Goal: Check status: Check status

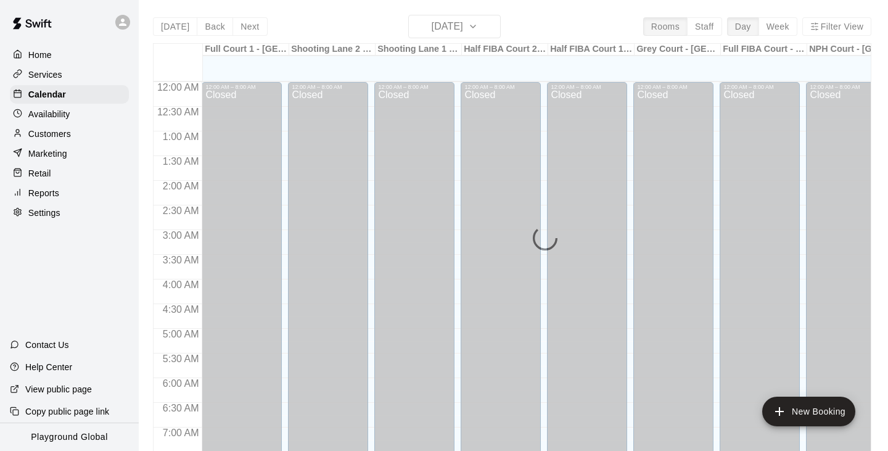
scroll to position [477, 0]
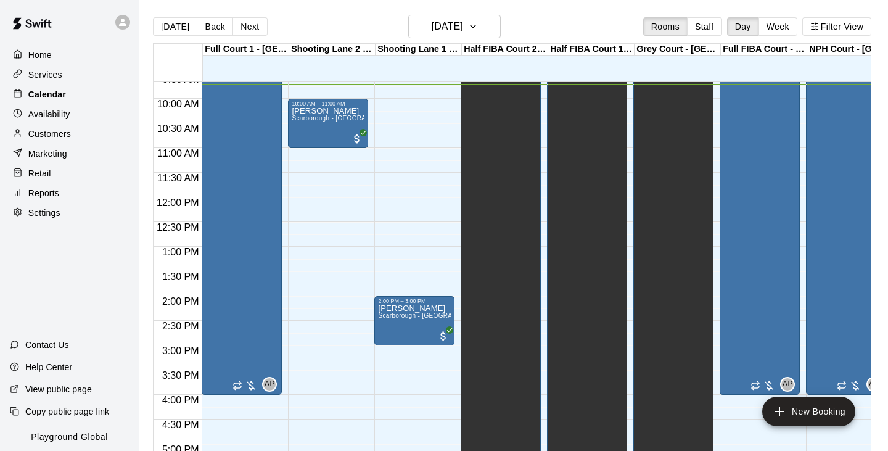
click at [47, 94] on p "Calendar" at bounding box center [47, 94] width 38 height 12
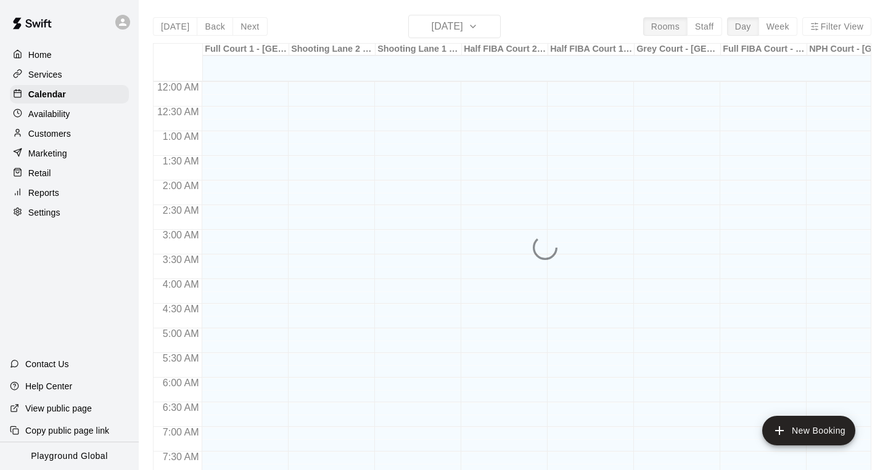
scroll to position [478, 0]
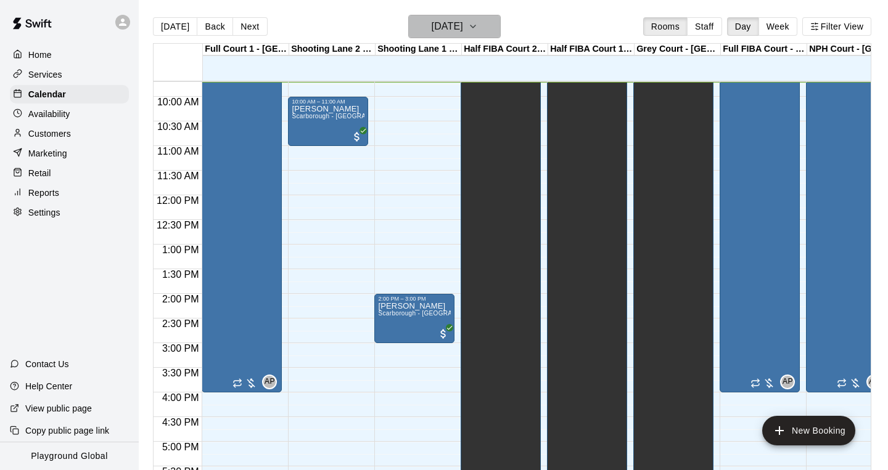
click at [478, 30] on icon "button" at bounding box center [473, 26] width 10 height 15
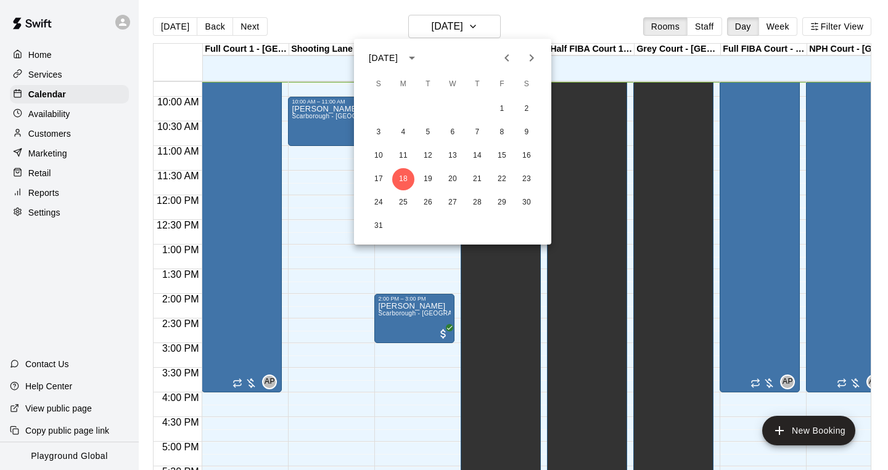
click at [821, 29] on div at bounding box center [444, 235] width 888 height 470
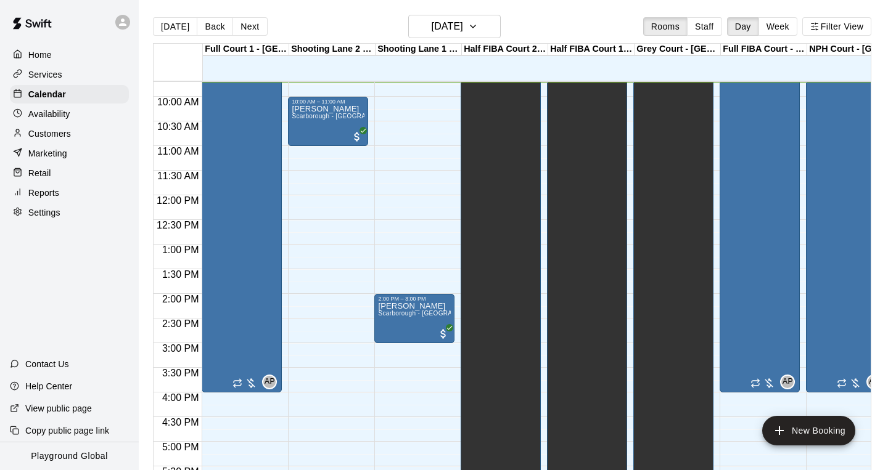
click at [831, 29] on button "Filter View" at bounding box center [836, 26] width 69 height 18
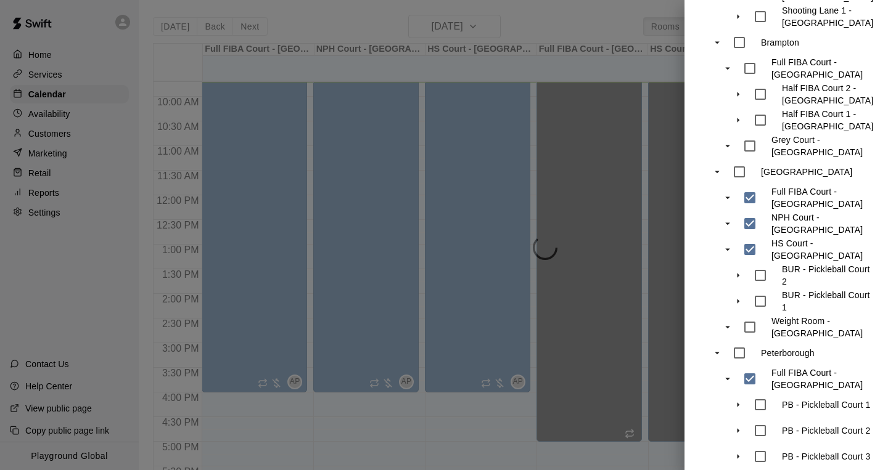
scroll to position [425, 0]
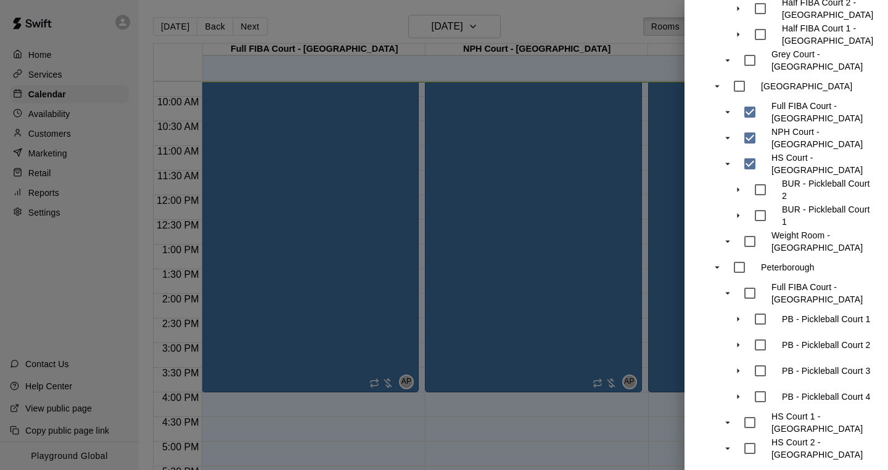
click at [492, 30] on div at bounding box center [444, 235] width 888 height 470
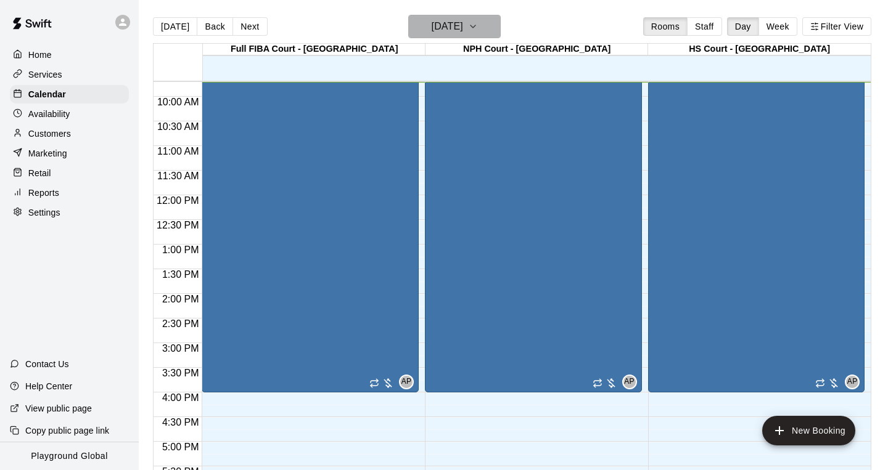
click at [478, 30] on icon "button" at bounding box center [473, 26] width 10 height 15
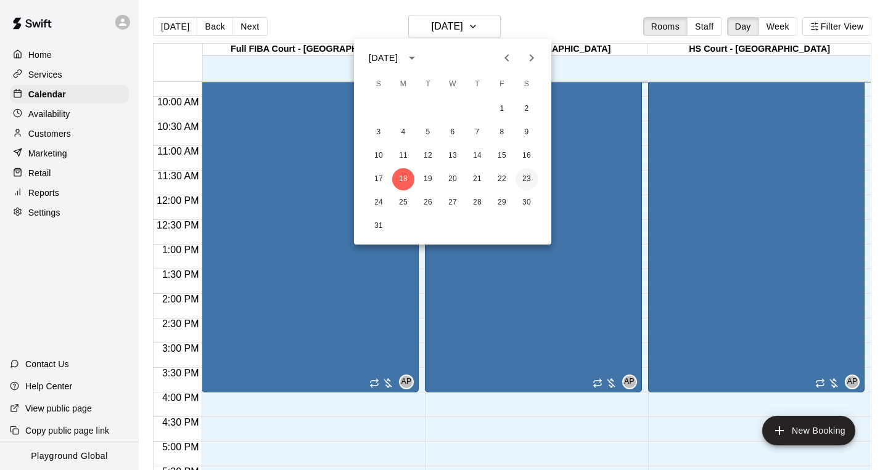
click at [528, 184] on button "23" at bounding box center [526, 179] width 22 height 22
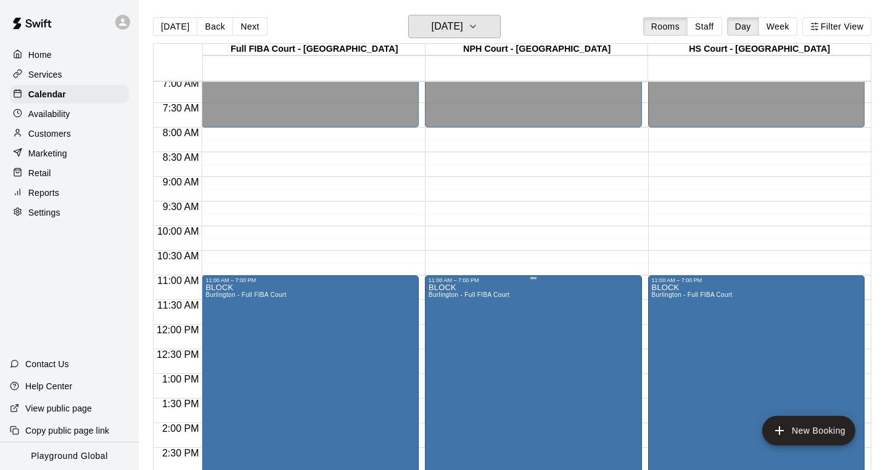
scroll to position [348, 0]
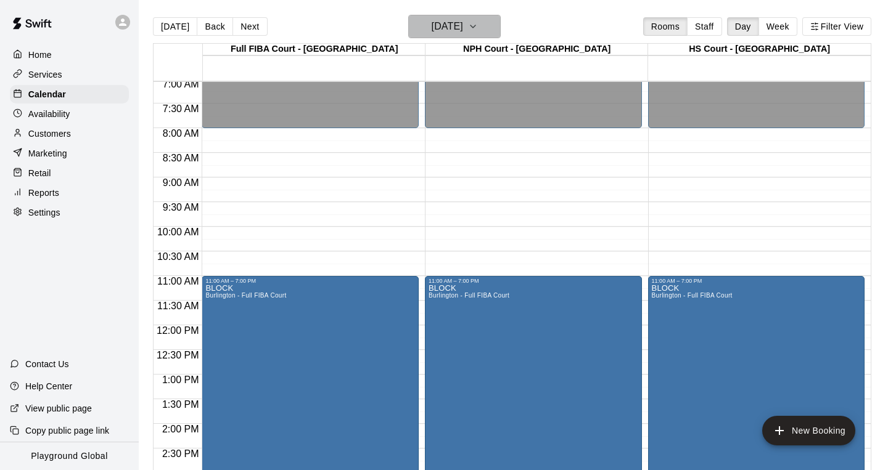
click at [463, 29] on h6 "[DATE]" at bounding box center [447, 26] width 31 height 17
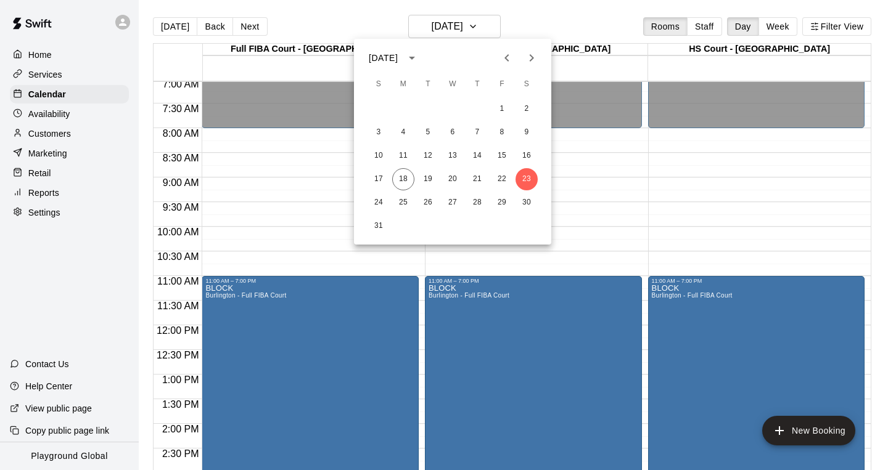
click at [294, 225] on div at bounding box center [444, 235] width 888 height 470
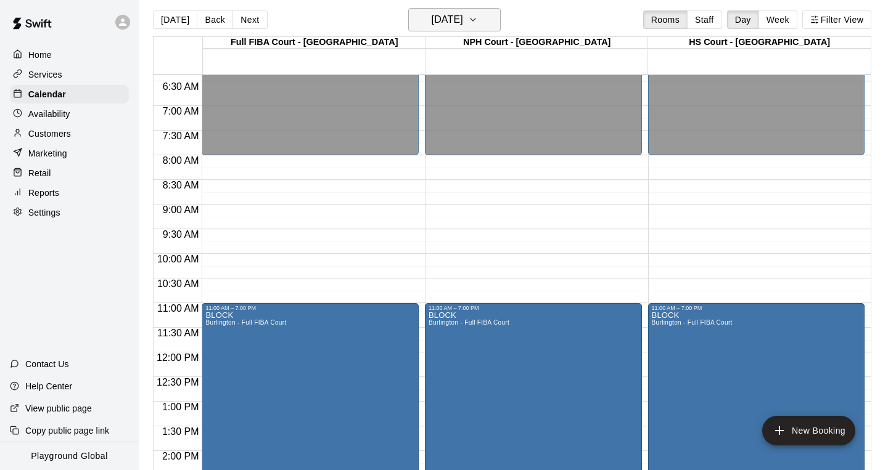
scroll to position [7, 0]
click at [463, 21] on h6 "[DATE]" at bounding box center [447, 18] width 31 height 17
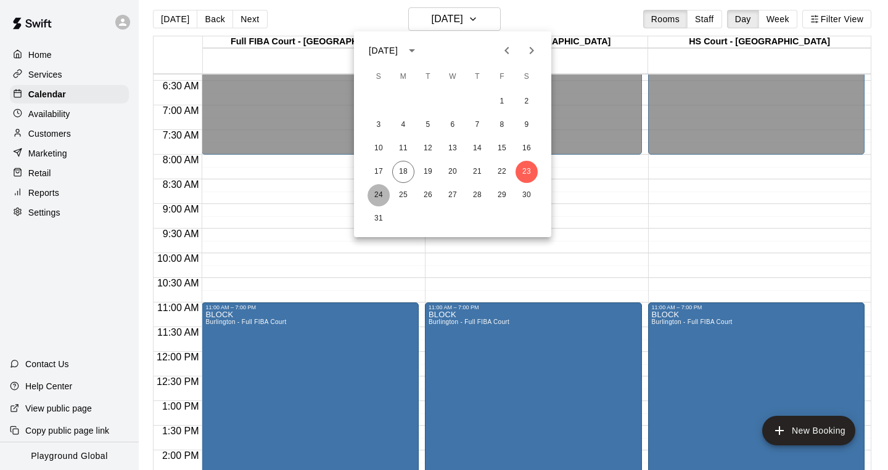
click at [387, 194] on button "24" at bounding box center [378, 195] width 22 height 22
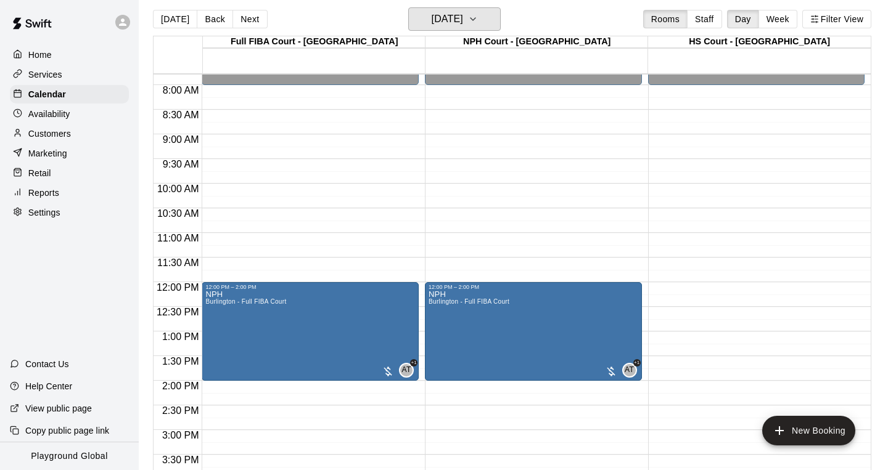
scroll to position [366, 0]
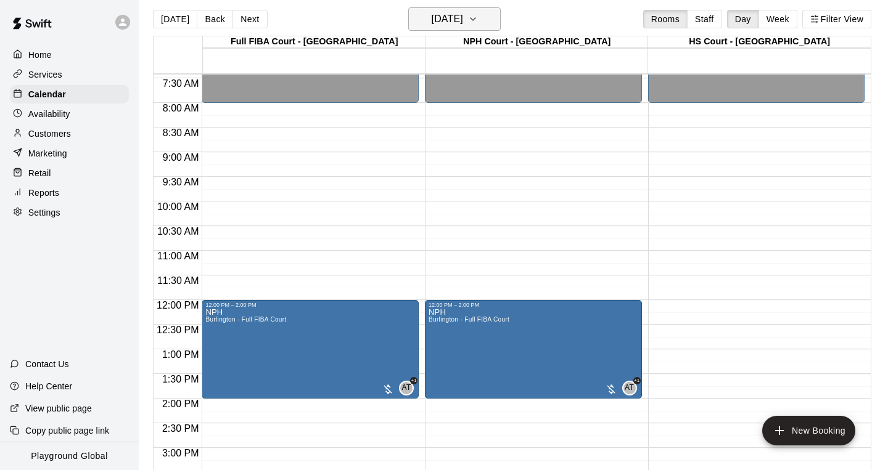
click at [463, 19] on h6 "[DATE]" at bounding box center [447, 18] width 31 height 17
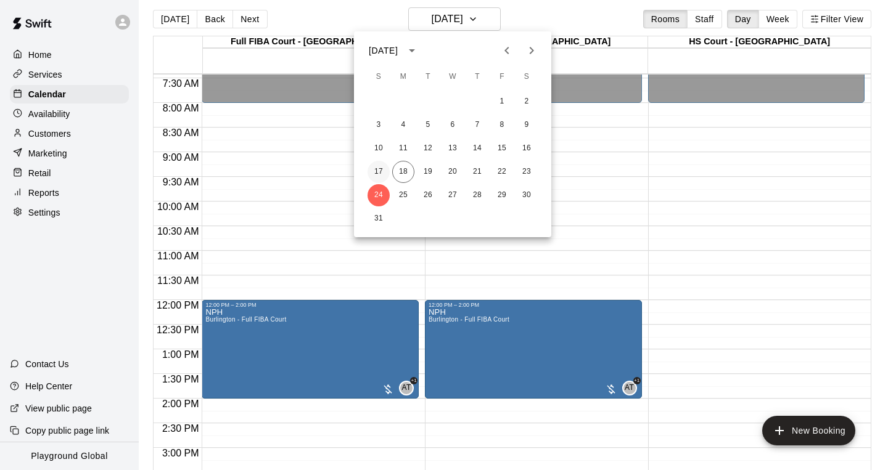
click at [375, 173] on button "17" at bounding box center [378, 172] width 22 height 22
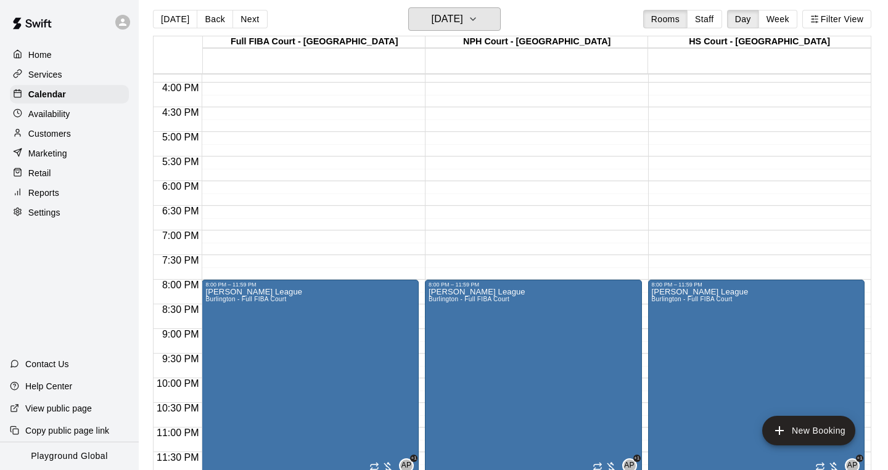
scroll to position [782, 0]
click at [483, 22] on button "[DATE]" at bounding box center [454, 18] width 92 height 23
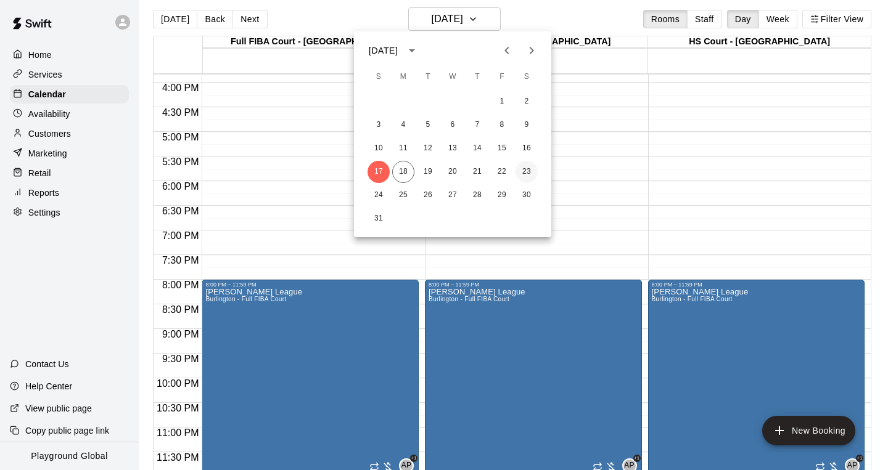
click at [530, 172] on button "23" at bounding box center [526, 172] width 22 height 22
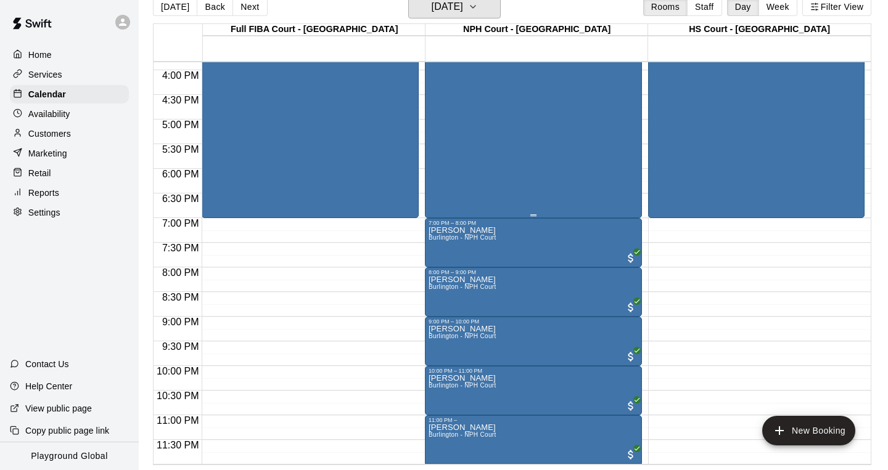
scroll to position [20, 0]
click at [463, 13] on h6 "[DATE]" at bounding box center [447, 6] width 31 height 17
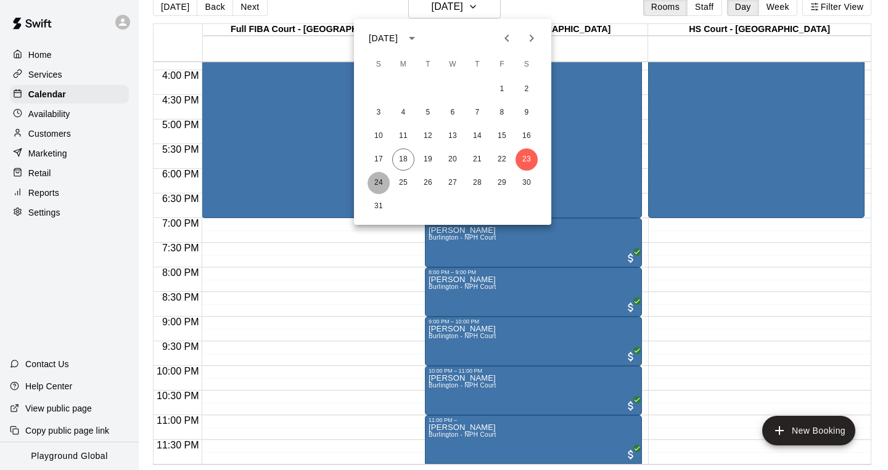
click at [381, 187] on button "24" at bounding box center [378, 183] width 22 height 22
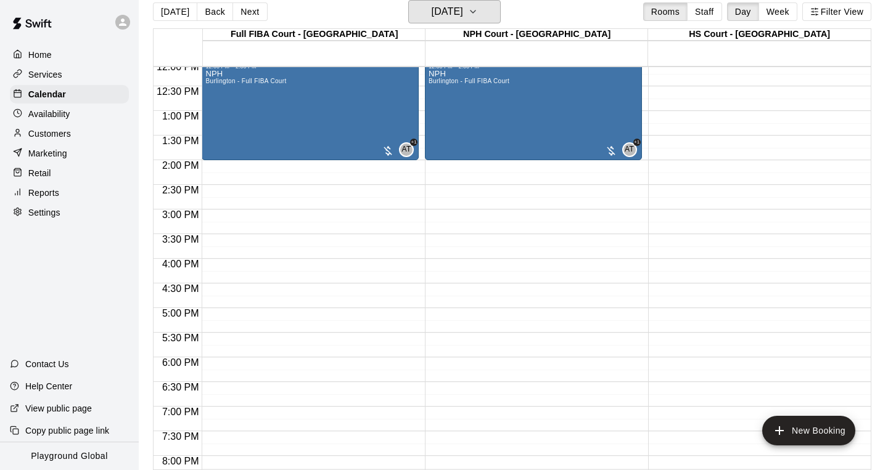
scroll to position [562, 0]
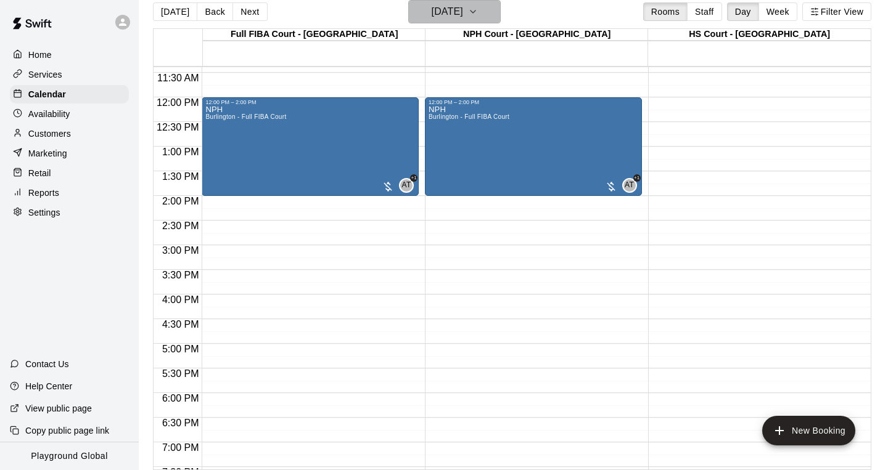
click at [478, 10] on icon "button" at bounding box center [473, 11] width 10 height 15
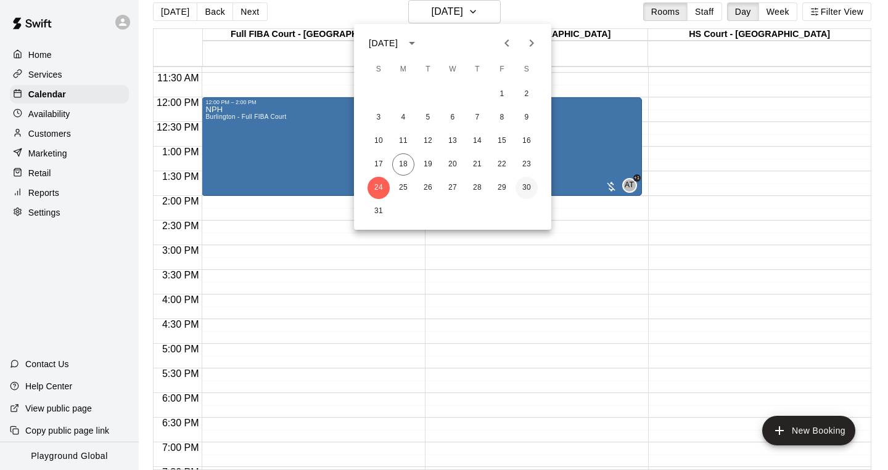
click at [530, 191] on button "30" at bounding box center [526, 188] width 22 height 22
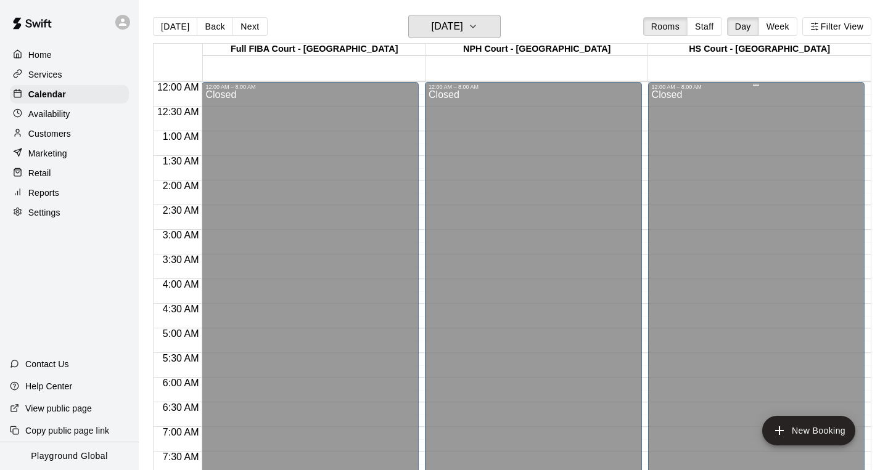
scroll to position [0, 0]
click at [848, 27] on button "Filter View" at bounding box center [836, 26] width 69 height 18
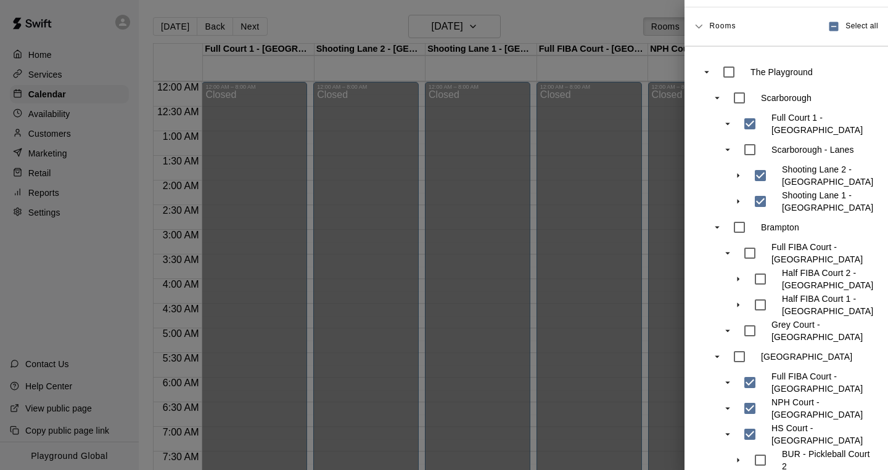
scroll to position [364, 0]
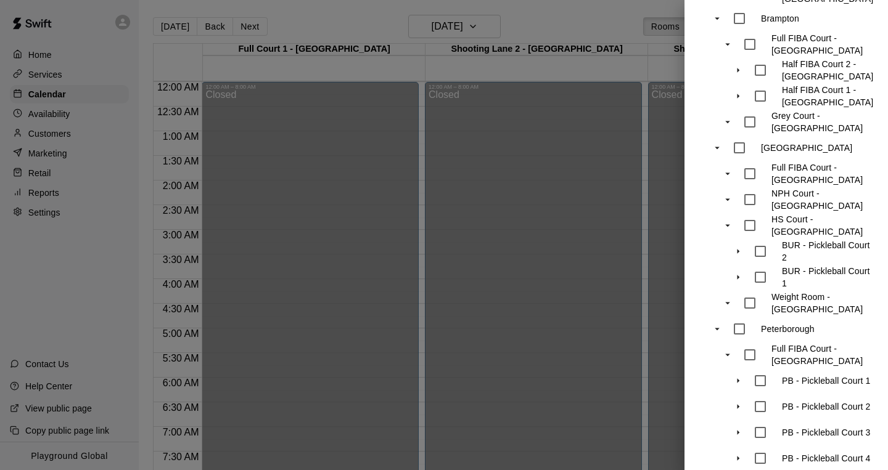
click at [506, 26] on div at bounding box center [444, 235] width 888 height 470
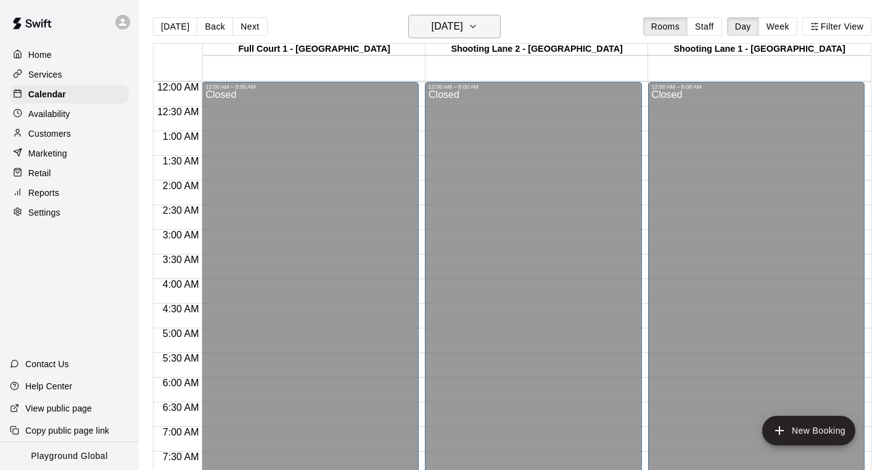
click at [463, 27] on h6 "[DATE]" at bounding box center [447, 26] width 31 height 17
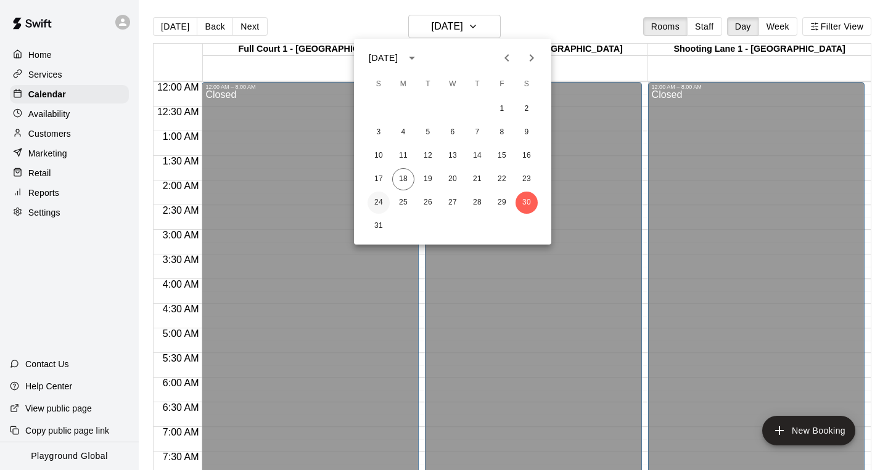
click at [378, 203] on button "24" at bounding box center [378, 203] width 22 height 22
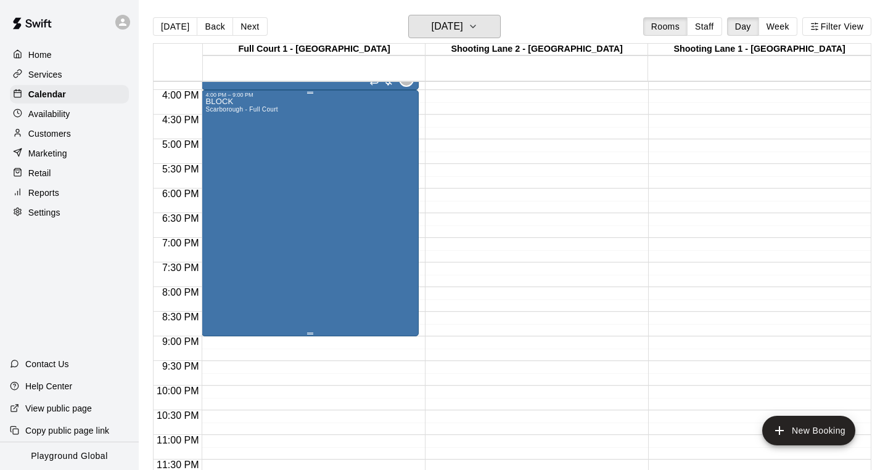
scroll to position [782, 0]
click at [475, 26] on icon "button" at bounding box center [472, 26] width 5 height 2
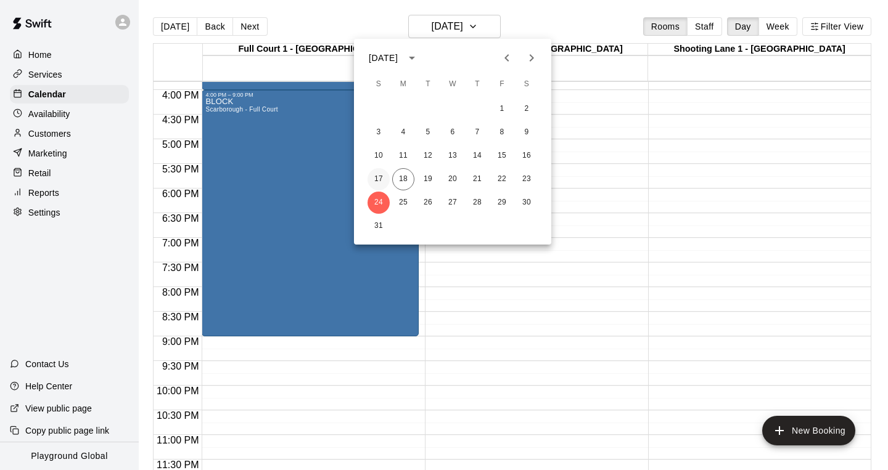
click at [381, 174] on button "17" at bounding box center [378, 179] width 22 height 22
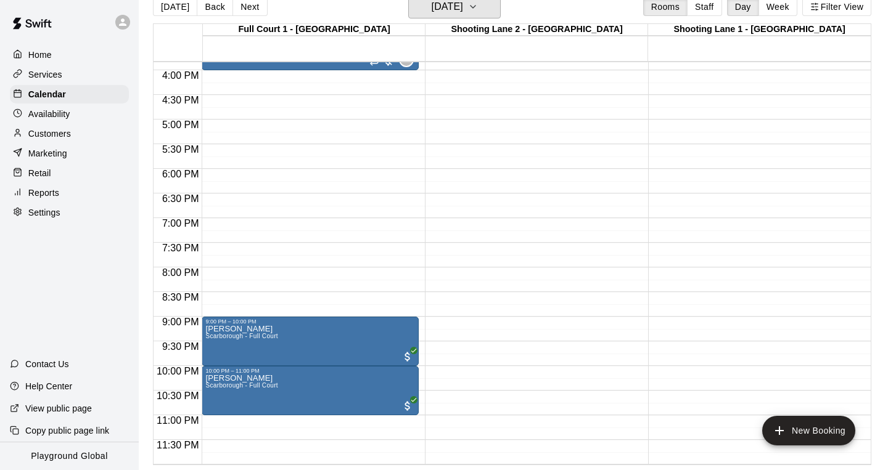
scroll to position [20, 0]
click at [485, 16] on button "[DATE]" at bounding box center [454, 6] width 92 height 23
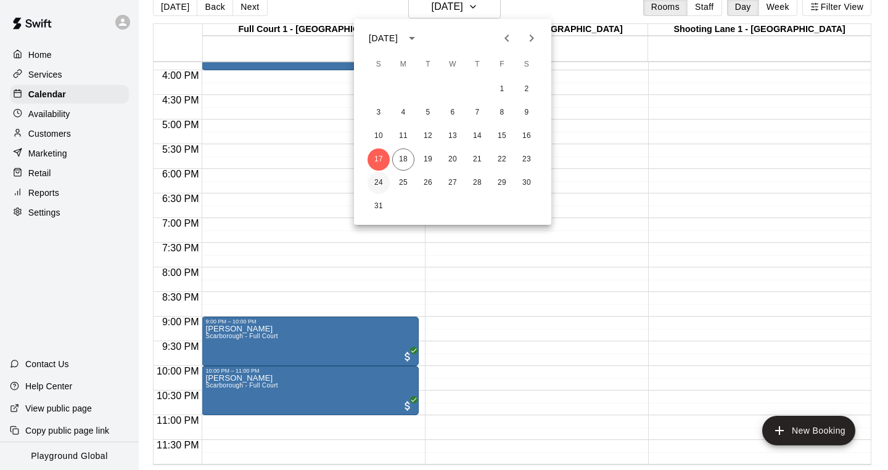
click at [382, 179] on button "24" at bounding box center [378, 183] width 22 height 22
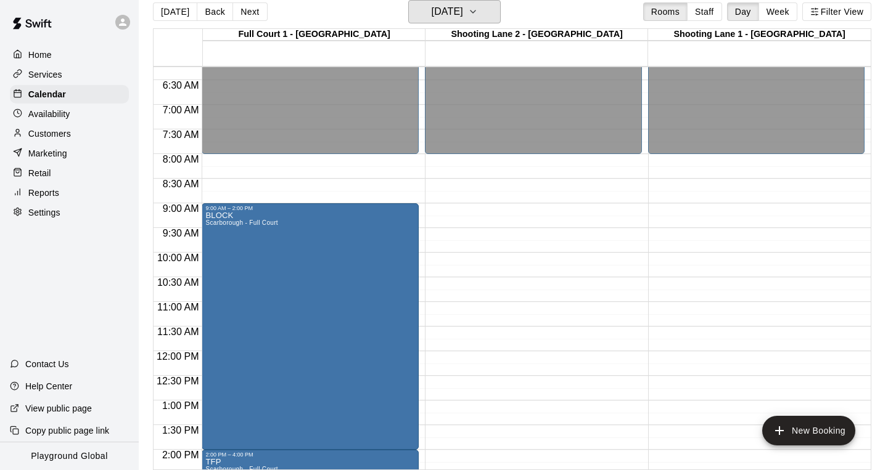
scroll to position [281, 0]
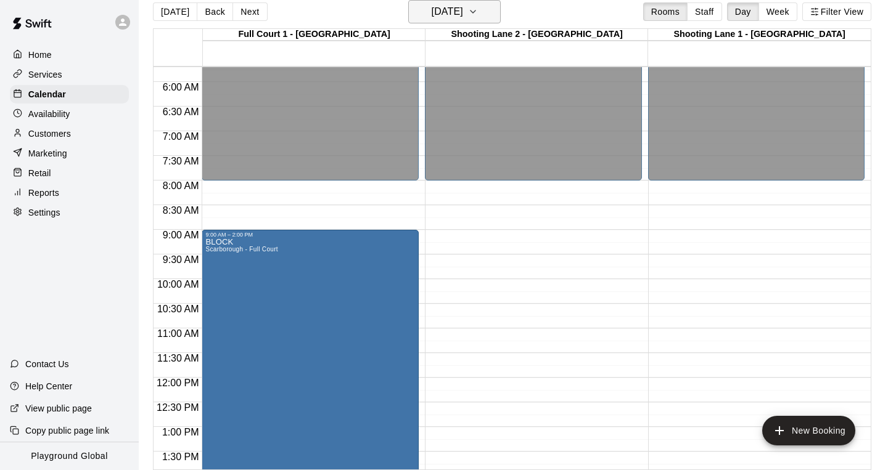
click at [463, 18] on h6 "[DATE]" at bounding box center [447, 11] width 31 height 17
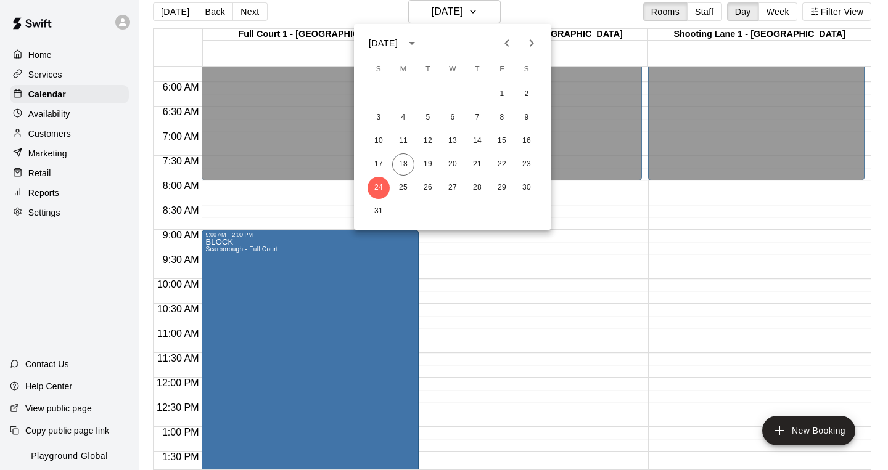
click at [326, 210] on div at bounding box center [444, 235] width 888 height 470
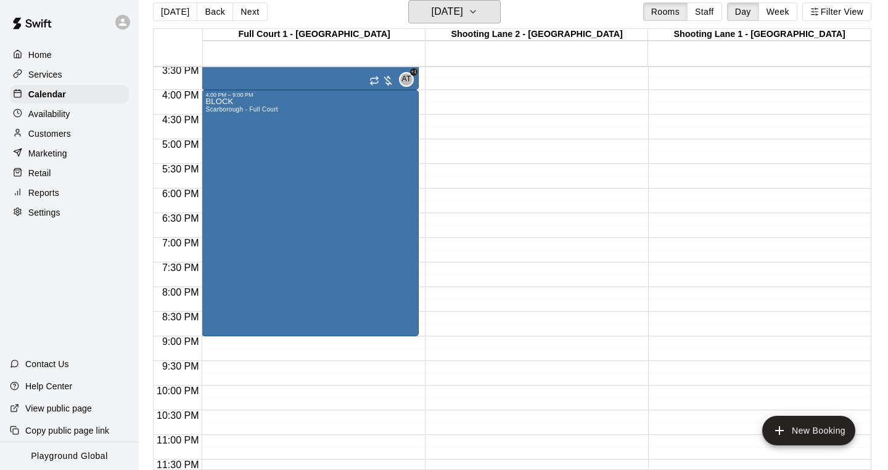
scroll to position [757, 0]
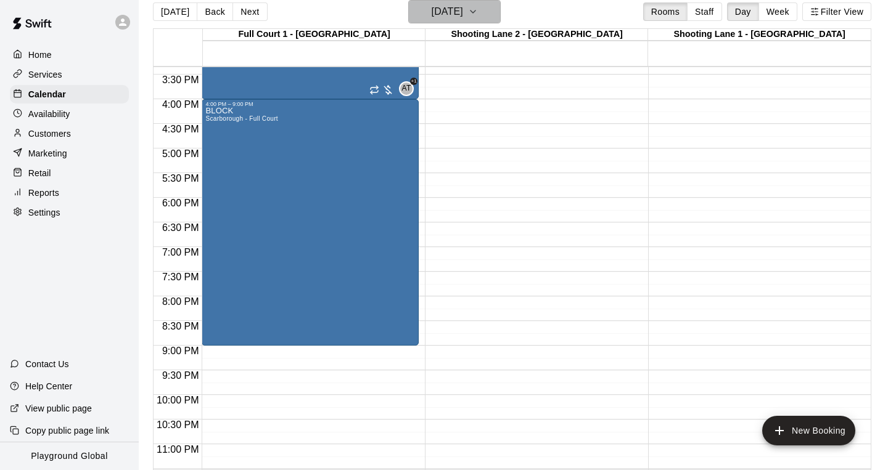
click at [463, 12] on h6 "[DATE]" at bounding box center [447, 11] width 31 height 17
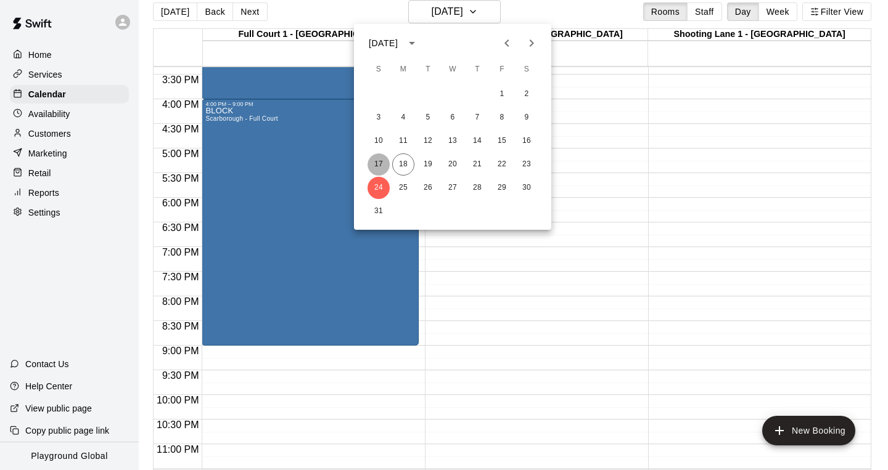
click at [383, 168] on button "17" at bounding box center [378, 165] width 22 height 22
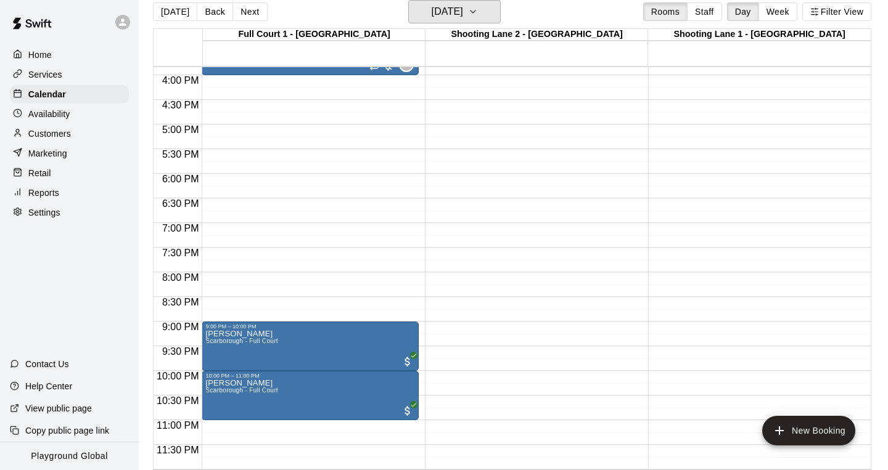
scroll to position [782, 0]
click at [463, 20] on h6 "[DATE]" at bounding box center [447, 11] width 31 height 17
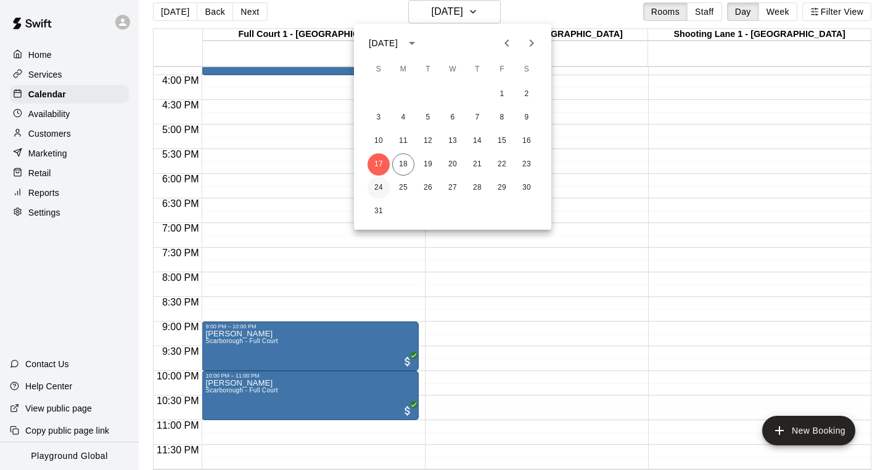
click at [377, 184] on button "24" at bounding box center [378, 188] width 22 height 22
